Goal: Information Seeking & Learning: Find specific fact

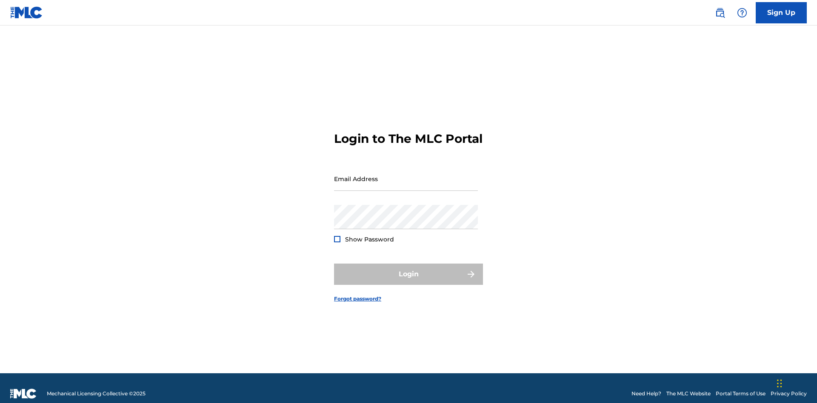
scroll to position [11, 0]
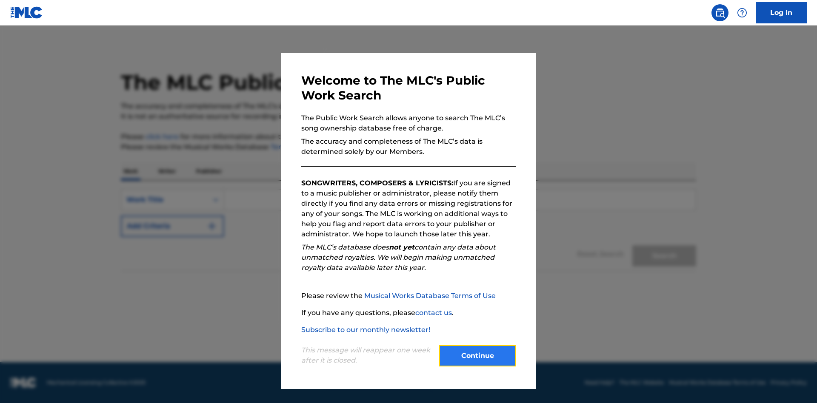
click at [477, 356] on button "Continue" at bounding box center [477, 355] width 77 height 21
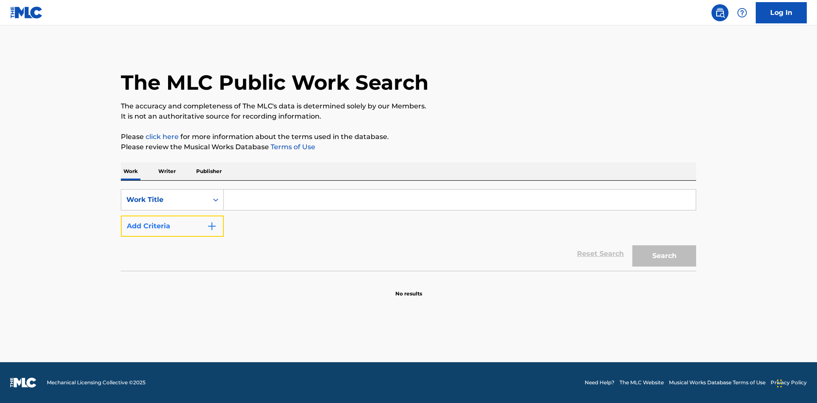
click at [172, 226] on button "Add Criteria" at bounding box center [172, 226] width 103 height 21
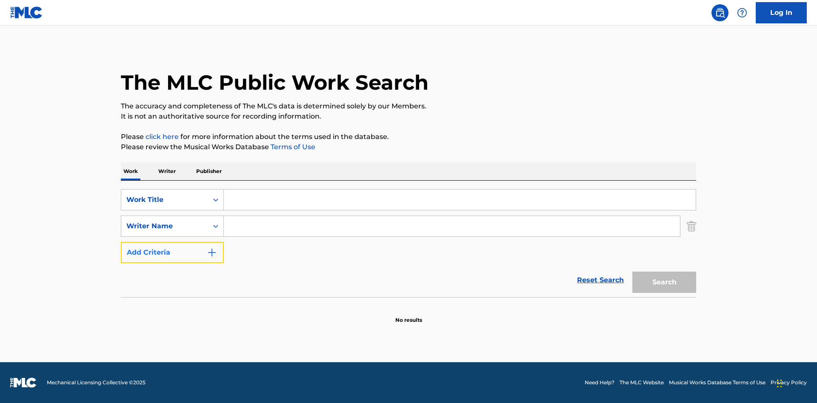
click at [172, 253] on button "Add Criteria" at bounding box center [172, 252] width 103 height 21
click at [172, 263] on button "Add Criteria" at bounding box center [172, 252] width 103 height 21
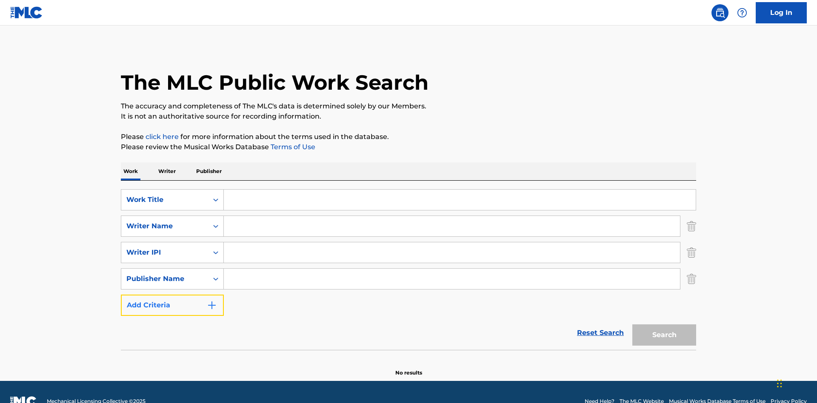
click at [172, 295] on button "Add Criteria" at bounding box center [172, 305] width 103 height 21
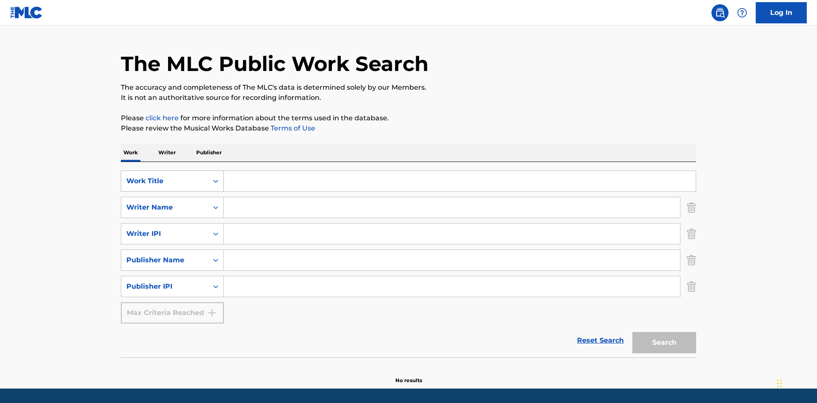
click at [165, 176] on div "Work Title" at bounding box center [164, 181] width 77 height 10
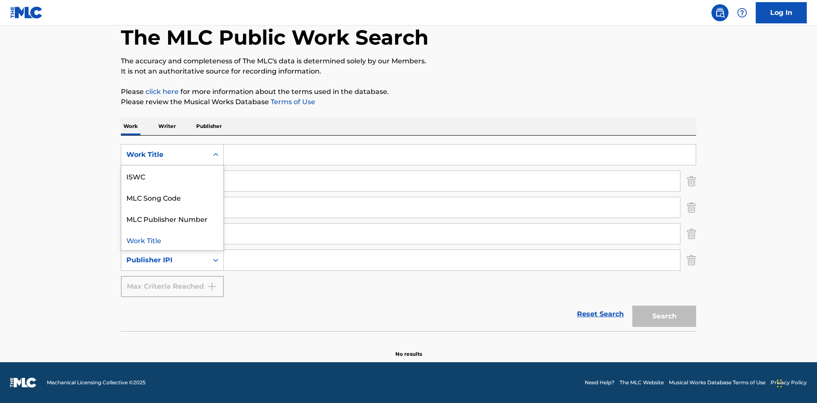
click at [172, 176] on div "ISWC" at bounding box center [172, 176] width 102 height 21
click at [165, 181] on div "Writer Name" at bounding box center [164, 181] width 77 height 10
click at [172, 203] on div "MLC Publisher Number" at bounding box center [172, 202] width 102 height 21
click at [165, 208] on div "Writer IPI" at bounding box center [164, 208] width 77 height 10
click at [172, 229] on div "Writer Name" at bounding box center [172, 228] width 102 height 21
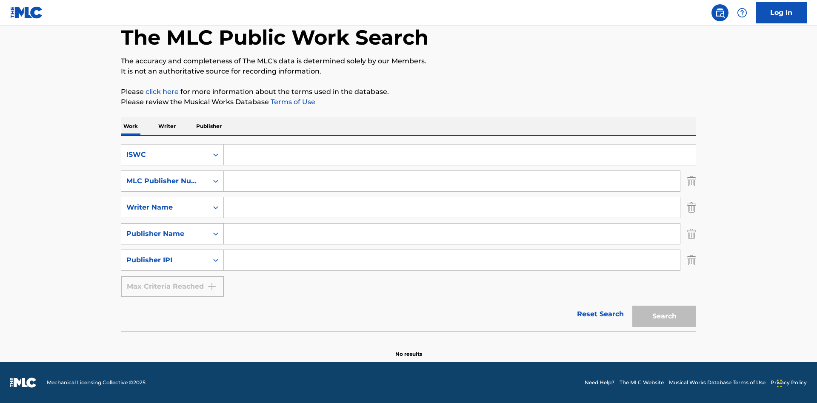
click at [165, 234] on div "Publisher Name" at bounding box center [164, 234] width 77 height 10
click at [172, 255] on div "Writer IPI" at bounding box center [172, 255] width 102 height 21
click at [165, 260] on div "Publisher IPI" at bounding box center [164, 260] width 77 height 10
click at [172, 282] on div "Publisher Name" at bounding box center [172, 281] width 102 height 21
click at [460, 155] on input "Search Form" at bounding box center [460, 155] width 472 height 20
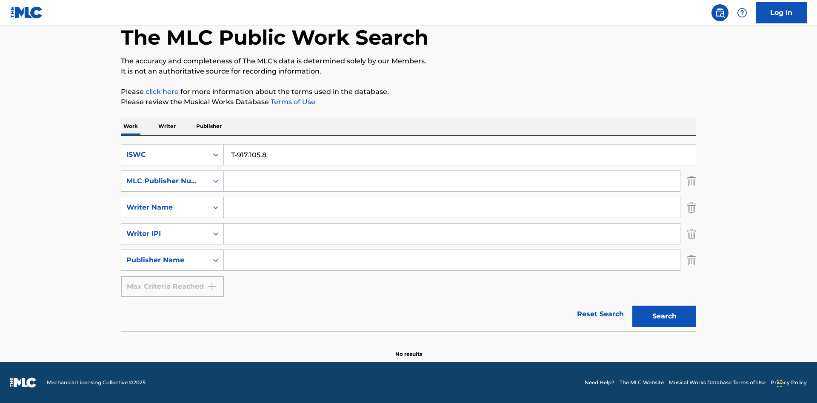
type input "T-917.105.8"
click at [452, 181] on input "Search Form" at bounding box center [452, 181] width 456 height 20
type input "P06967"
click at [452, 208] on input "Search Form" at bounding box center [452, 207] width 456 height 20
type input "DRAACO DALLAS AVENTURA"
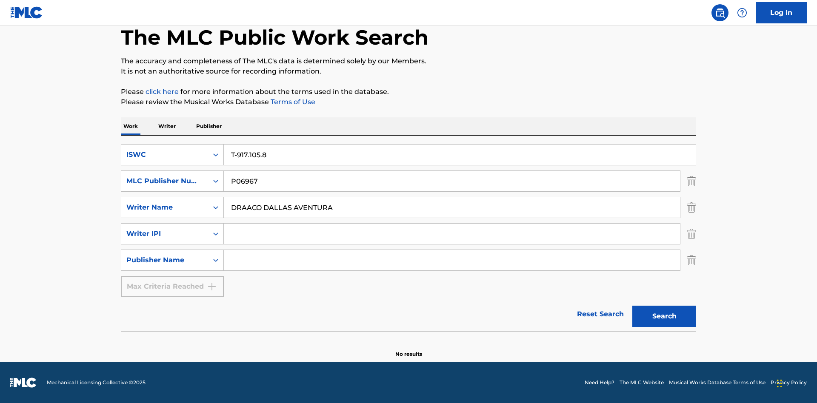
click at [452, 234] on input "Search Form" at bounding box center [452, 234] width 456 height 20
type input "00766422818"
click at [452, 260] on input "Search Form" at bounding box center [452, 260] width 456 height 20
type input "DRAACO AVENTURA PUB DESIGNEE"
click at [664, 317] on button "Search" at bounding box center [664, 316] width 64 height 21
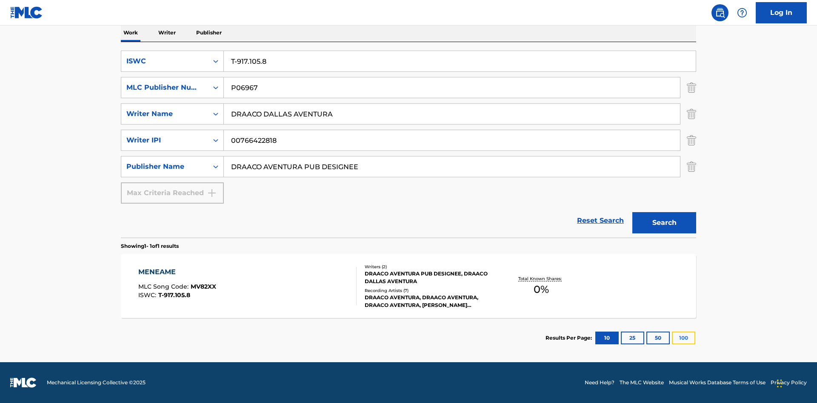
click at [672, 338] on button "100" at bounding box center [683, 338] width 23 height 13
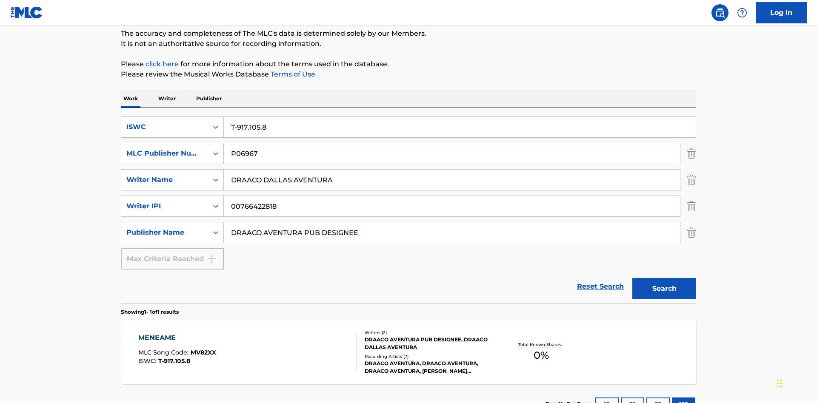
scroll to position [139, 0]
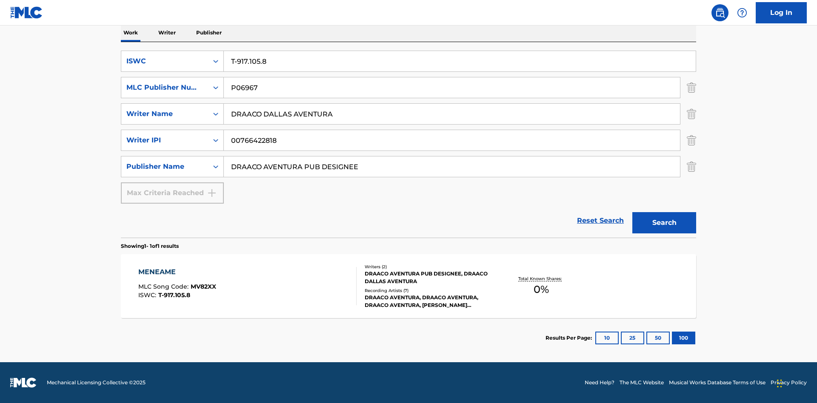
click at [177, 272] on div "MENEAME" at bounding box center [177, 272] width 78 height 10
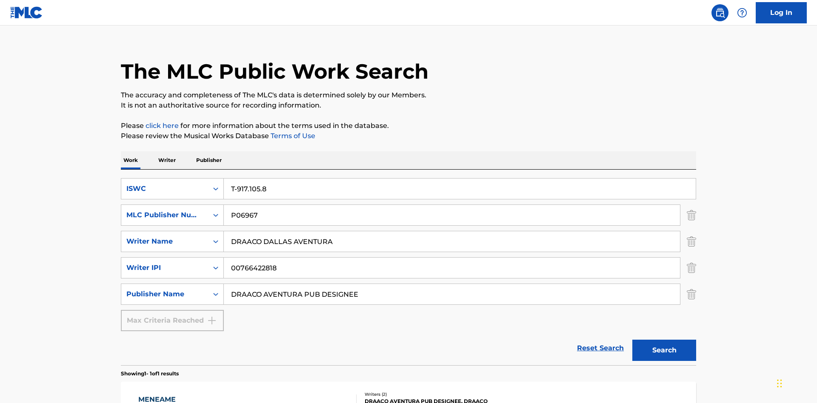
scroll to position [139, 0]
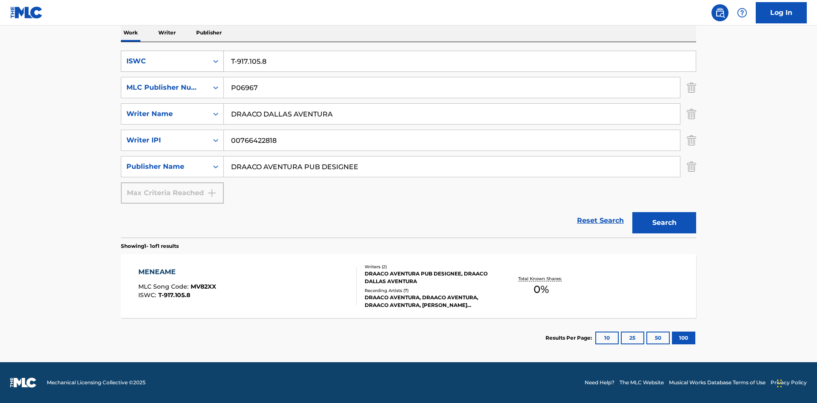
click at [165, 61] on div "ISWC" at bounding box center [164, 61] width 77 height 10
click at [172, 104] on div "MLC Song Code" at bounding box center [172, 103] width 102 height 21
click at [165, 88] on div "MLC Publisher Number" at bounding box center [164, 88] width 77 height 10
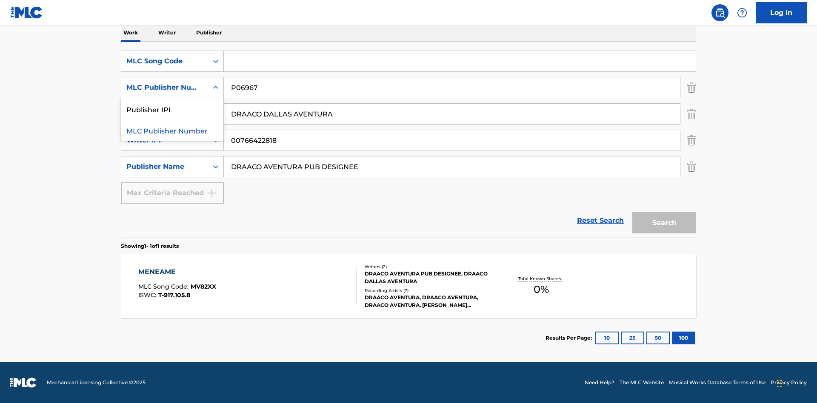
click at [172, 109] on div "Publisher IPI" at bounding box center [172, 108] width 102 height 21
click at [460, 61] on input "Search Form" at bounding box center [460, 61] width 472 height 20
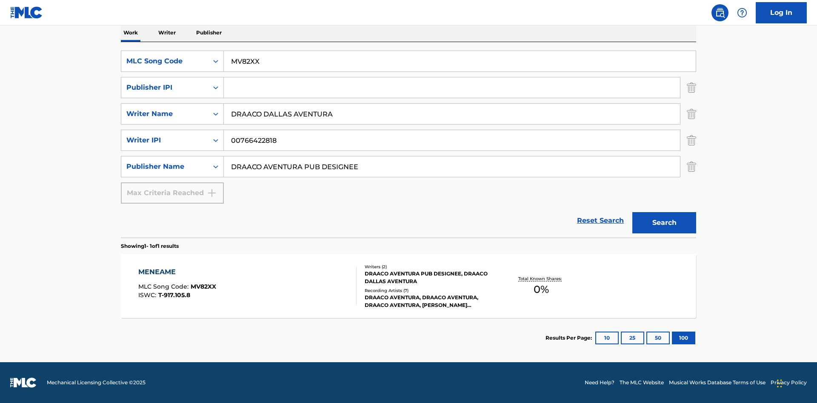
type input "MV82XX"
click at [452, 88] on input "Search Form" at bounding box center [452, 87] width 456 height 20
type input "00766422818"
click at [664, 223] on button "Search" at bounding box center [664, 222] width 64 height 21
click at [177, 272] on div "MENEAME" at bounding box center [177, 272] width 78 height 10
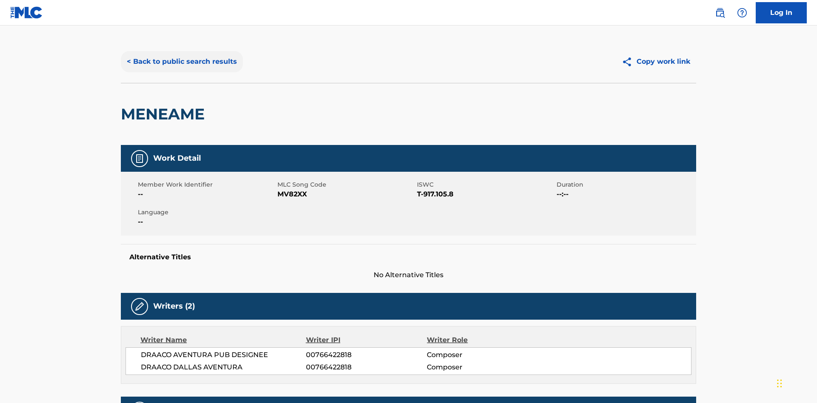
click at [181, 62] on button "< Back to public search results" at bounding box center [182, 61] width 122 height 21
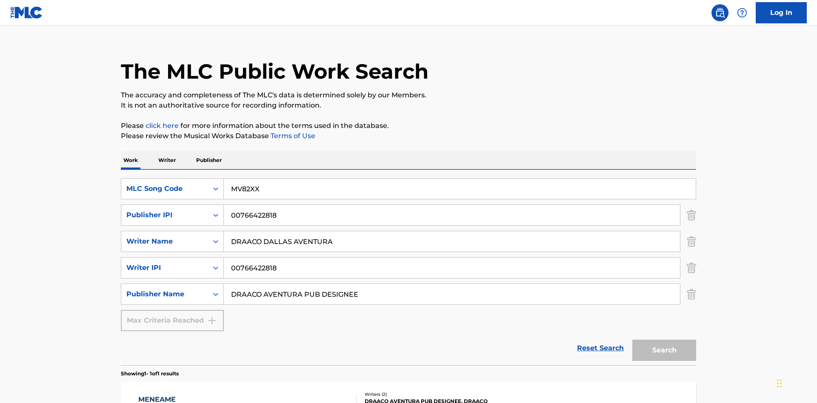
scroll to position [139, 0]
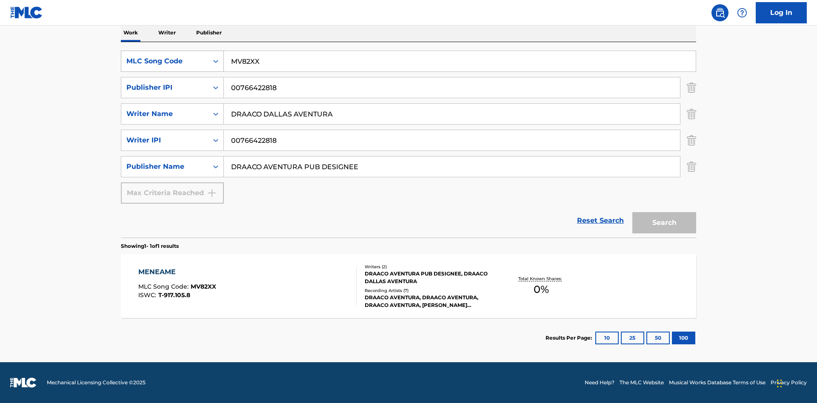
click at [165, 61] on div "MLC Song Code" at bounding box center [164, 61] width 77 height 10
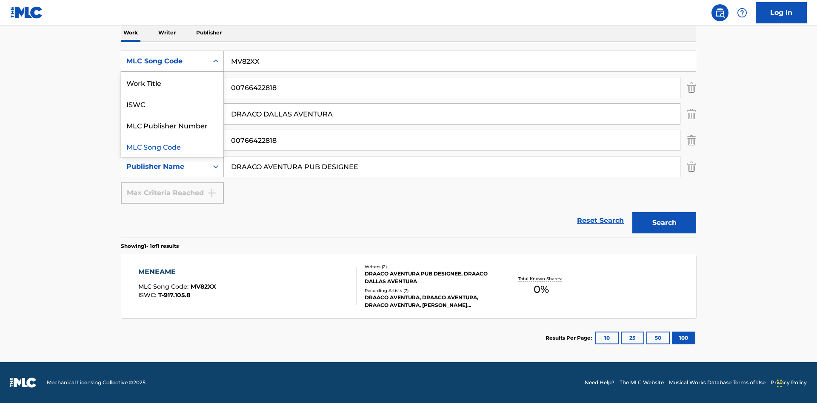
click at [172, 83] on div "Work Title" at bounding box center [172, 82] width 102 height 21
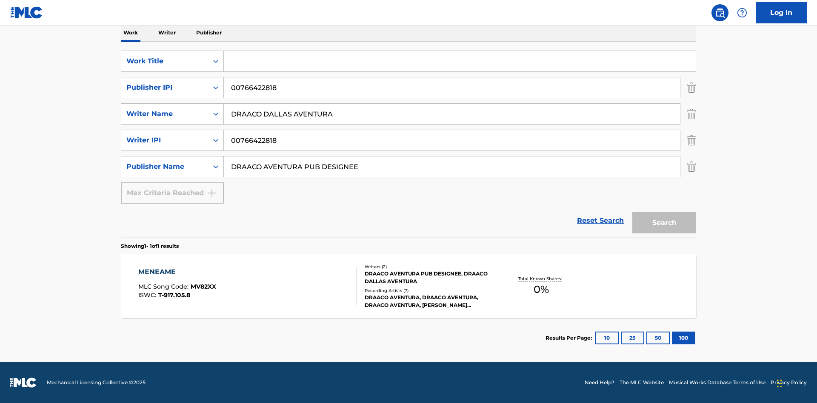
click at [460, 61] on input "Search Form" at bounding box center [460, 61] width 472 height 20
type input "MENEAME"
click at [664, 223] on button "Search" at bounding box center [664, 222] width 64 height 21
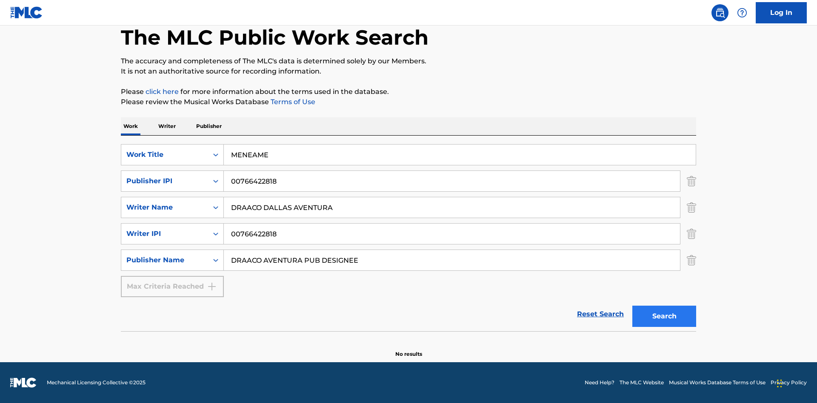
scroll to position [45, 0]
